Goal: Task Accomplishment & Management: Manage account settings

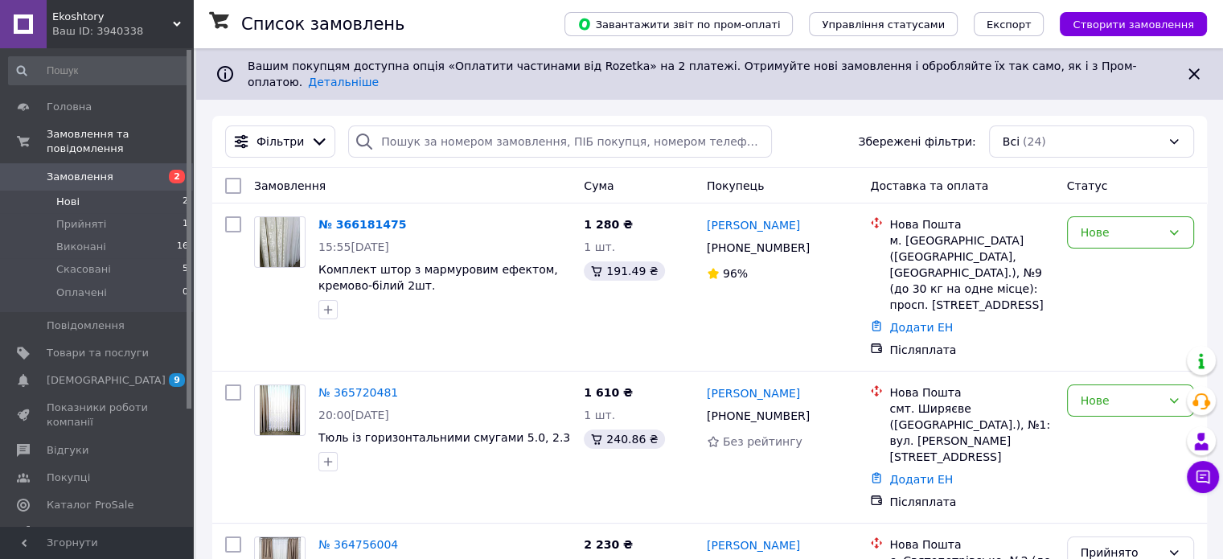
click at [145, 191] on li "Нові 2" at bounding box center [99, 202] width 198 height 23
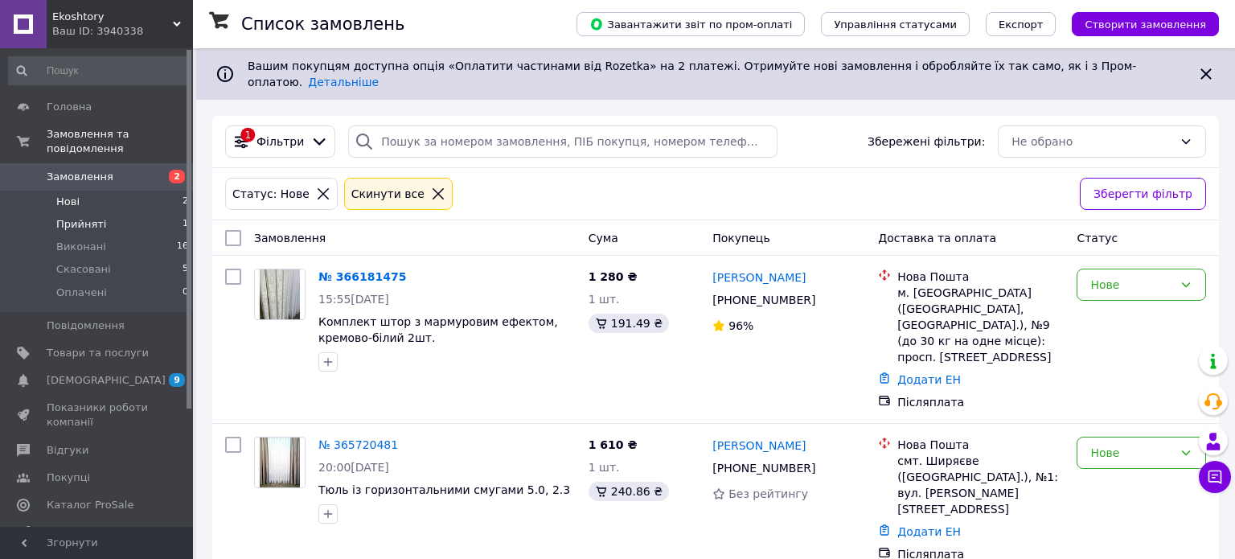
click at [129, 213] on li "Прийняті 1" at bounding box center [99, 224] width 198 height 23
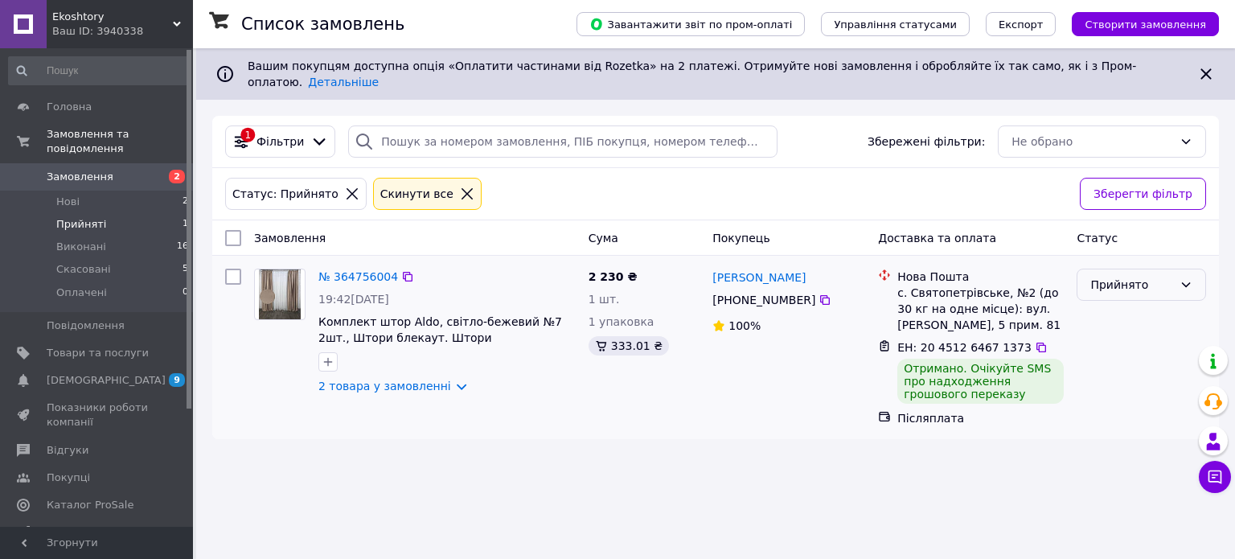
click at [1122, 276] on div "Прийнято" at bounding box center [1132, 285] width 83 height 18
click at [364, 270] on link "№ 364756004" at bounding box center [358, 276] width 80 height 13
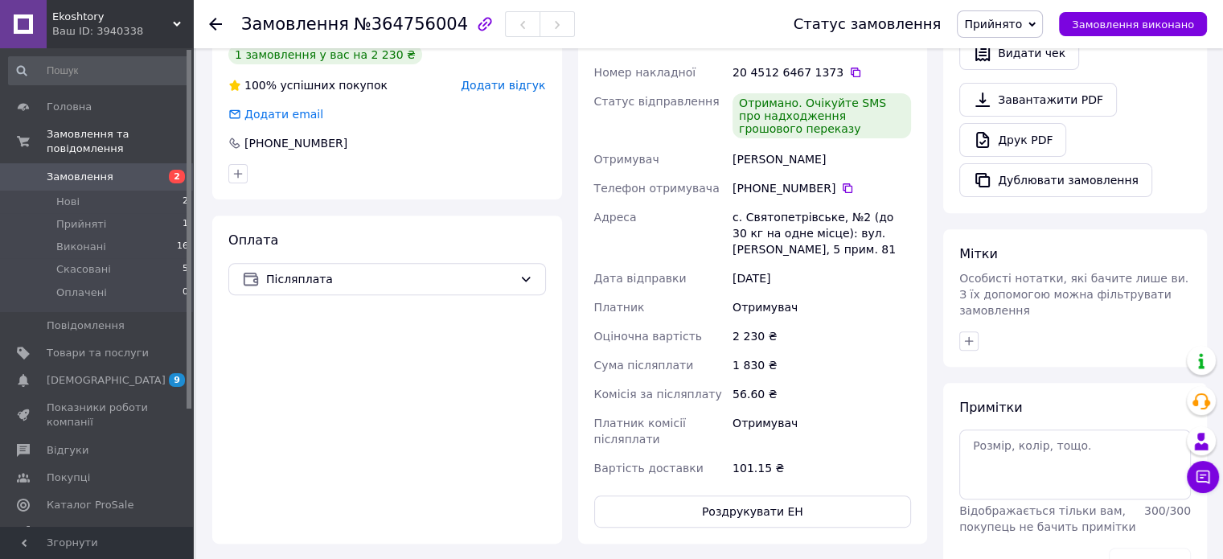
scroll to position [724, 0]
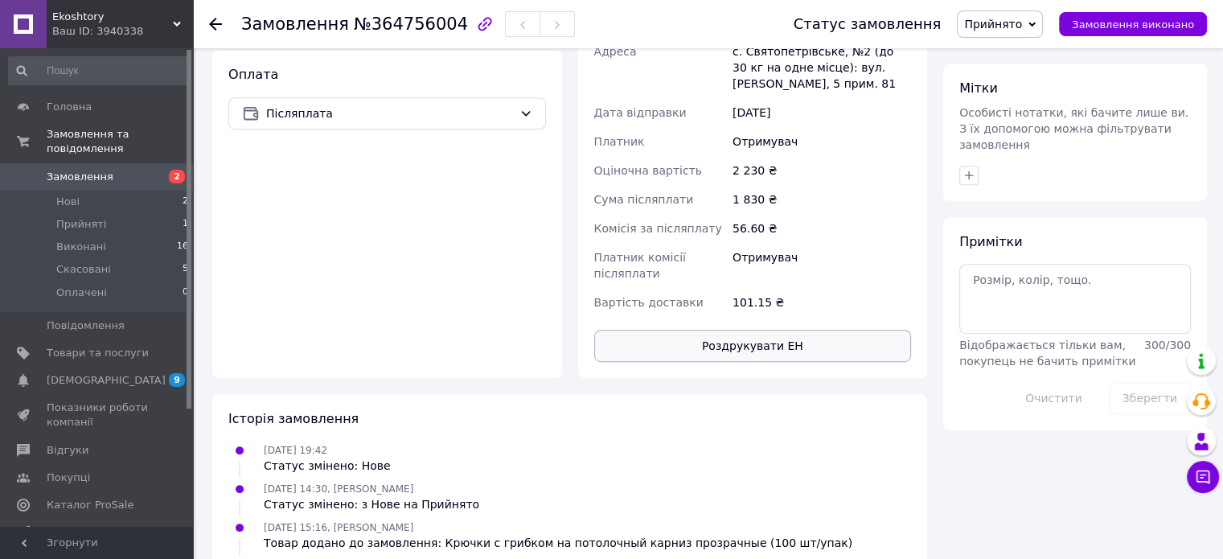
click at [743, 333] on button "Роздрукувати ЕН" at bounding box center [753, 346] width 318 height 32
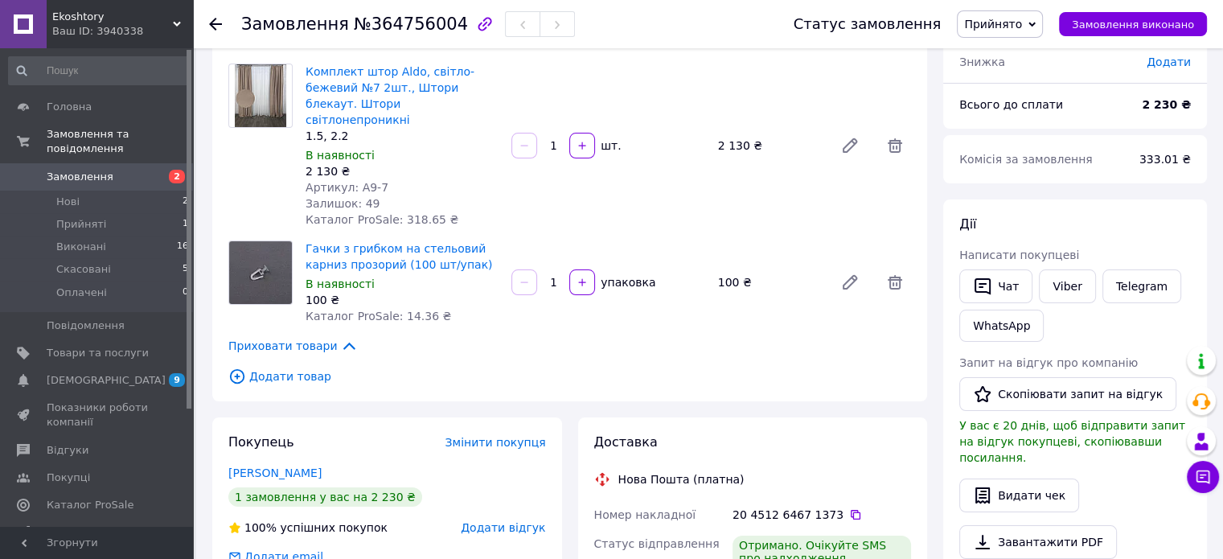
scroll to position [80, 0]
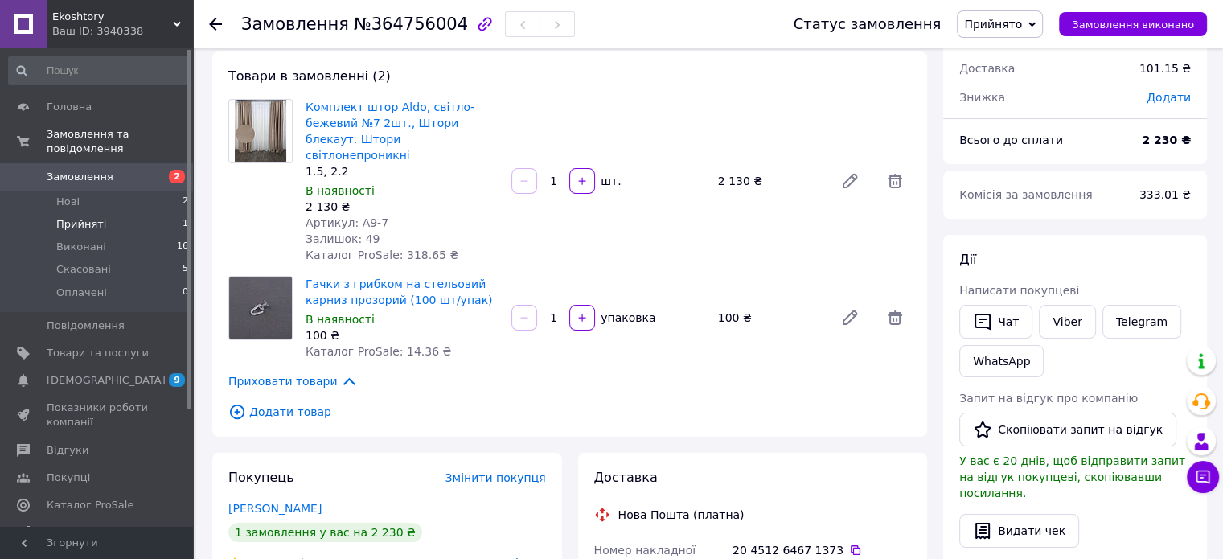
click at [132, 213] on li "Прийняті 1" at bounding box center [99, 224] width 198 height 23
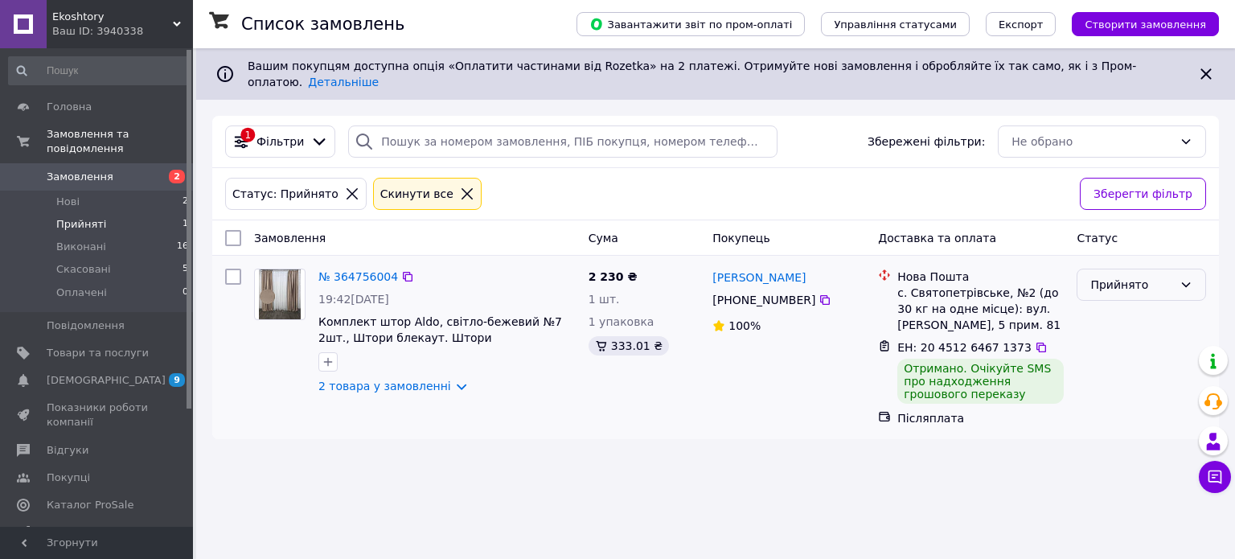
click at [1139, 278] on div "Прийнято" at bounding box center [1132, 285] width 83 height 18
click at [1104, 302] on li "Виконано" at bounding box center [1142, 306] width 128 height 29
click at [131, 213] on li "Прийняті 1" at bounding box center [99, 224] width 198 height 23
click at [129, 191] on li "Нові 2" at bounding box center [99, 202] width 198 height 23
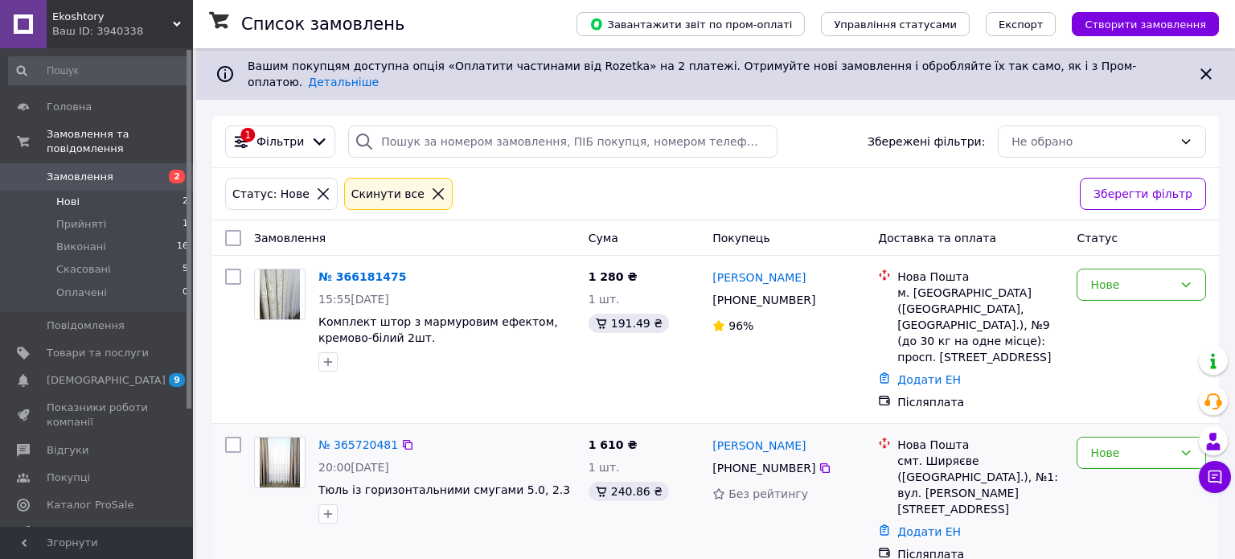
click at [580, 432] on div "№ 365720481 20:00, 08.10.2025 Тюль із горизонтальними смугами 5.0, 2.3" at bounding box center [447, 480] width 270 height 100
click at [338, 438] on link "№ 365720481" at bounding box center [358, 444] width 80 height 13
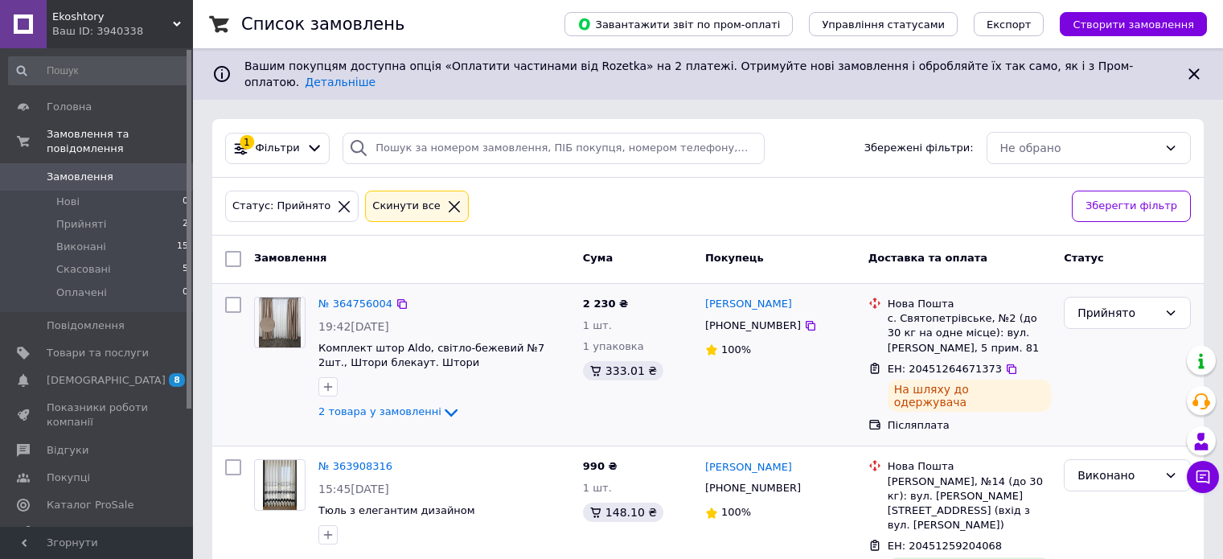
scroll to position [56, 0]
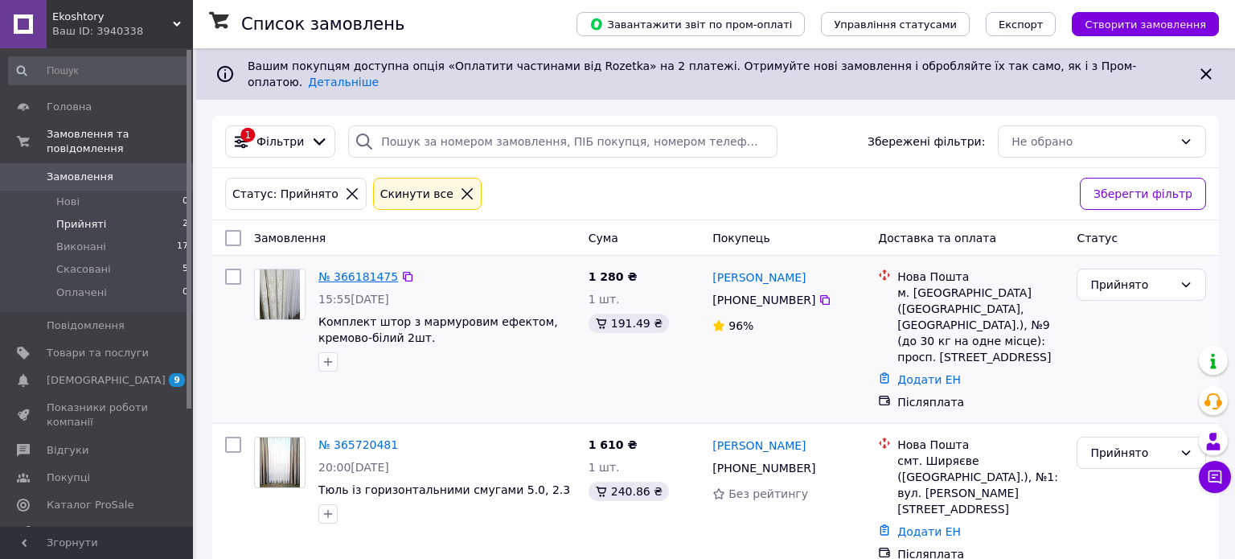
click at [347, 270] on link "№ 366181475" at bounding box center [358, 276] width 80 height 13
